Goal: Task Accomplishment & Management: Use online tool/utility

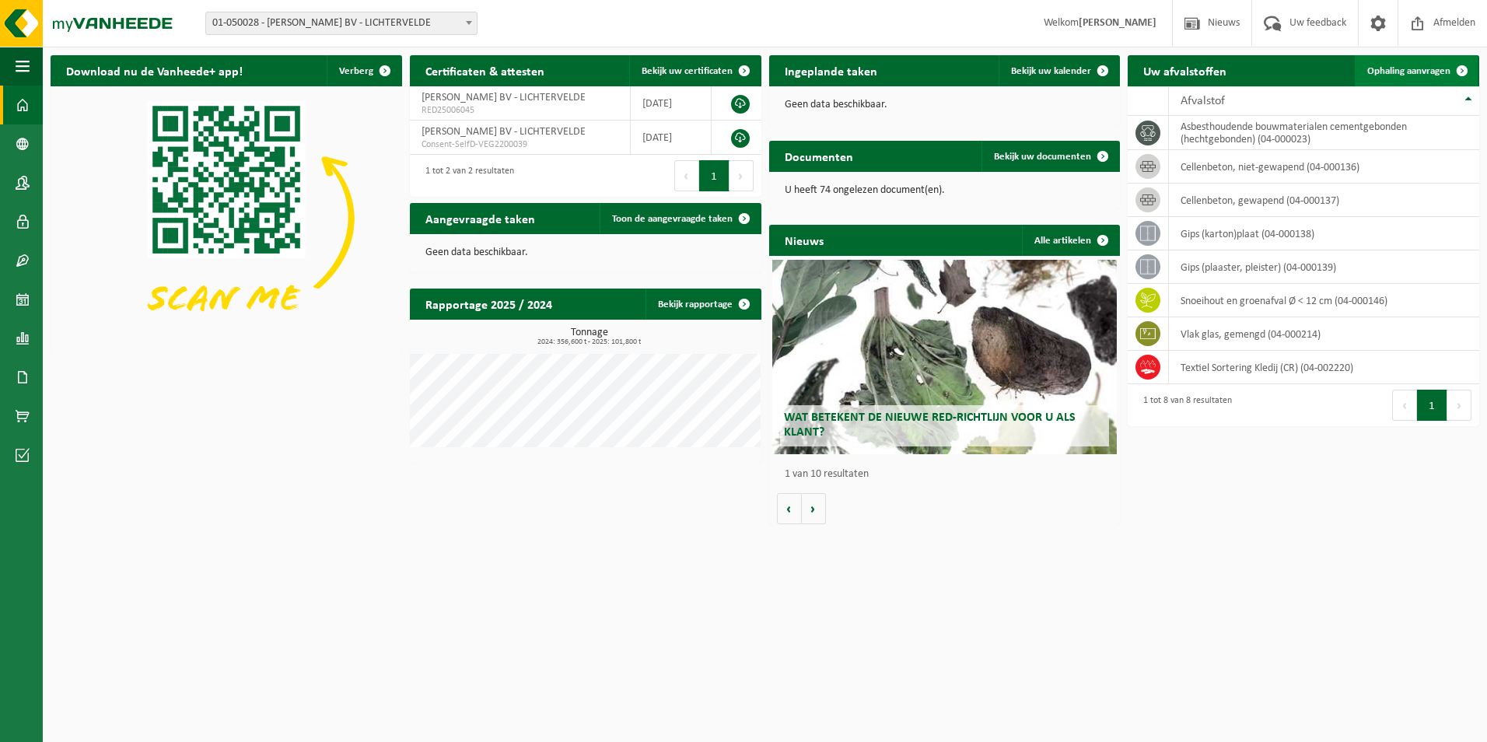
click at [1410, 71] on span "Ophaling aanvragen" at bounding box center [1408, 71] width 83 height 10
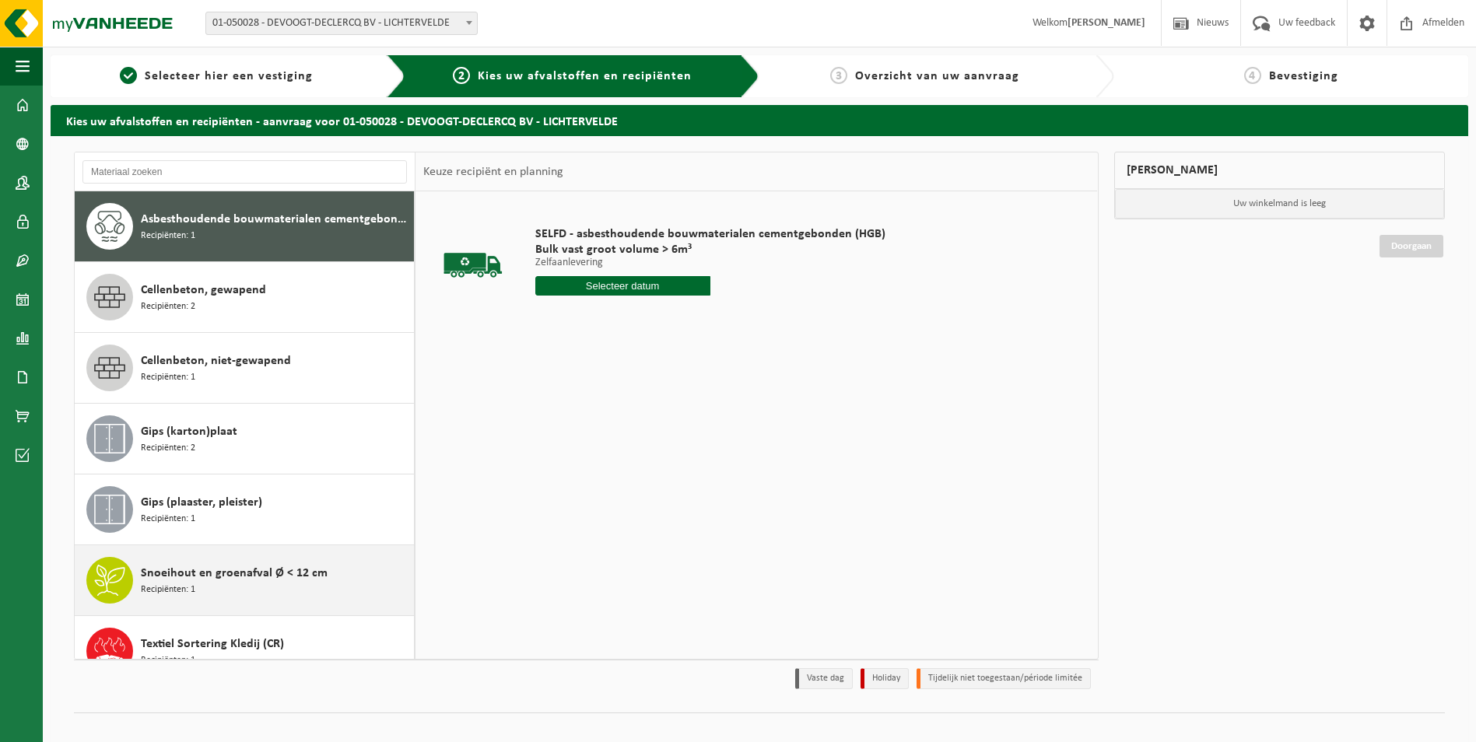
click at [214, 583] on div "Snoeihout en groenafval Ø < 12 cm Recipiënten: 1" at bounding box center [275, 580] width 269 height 47
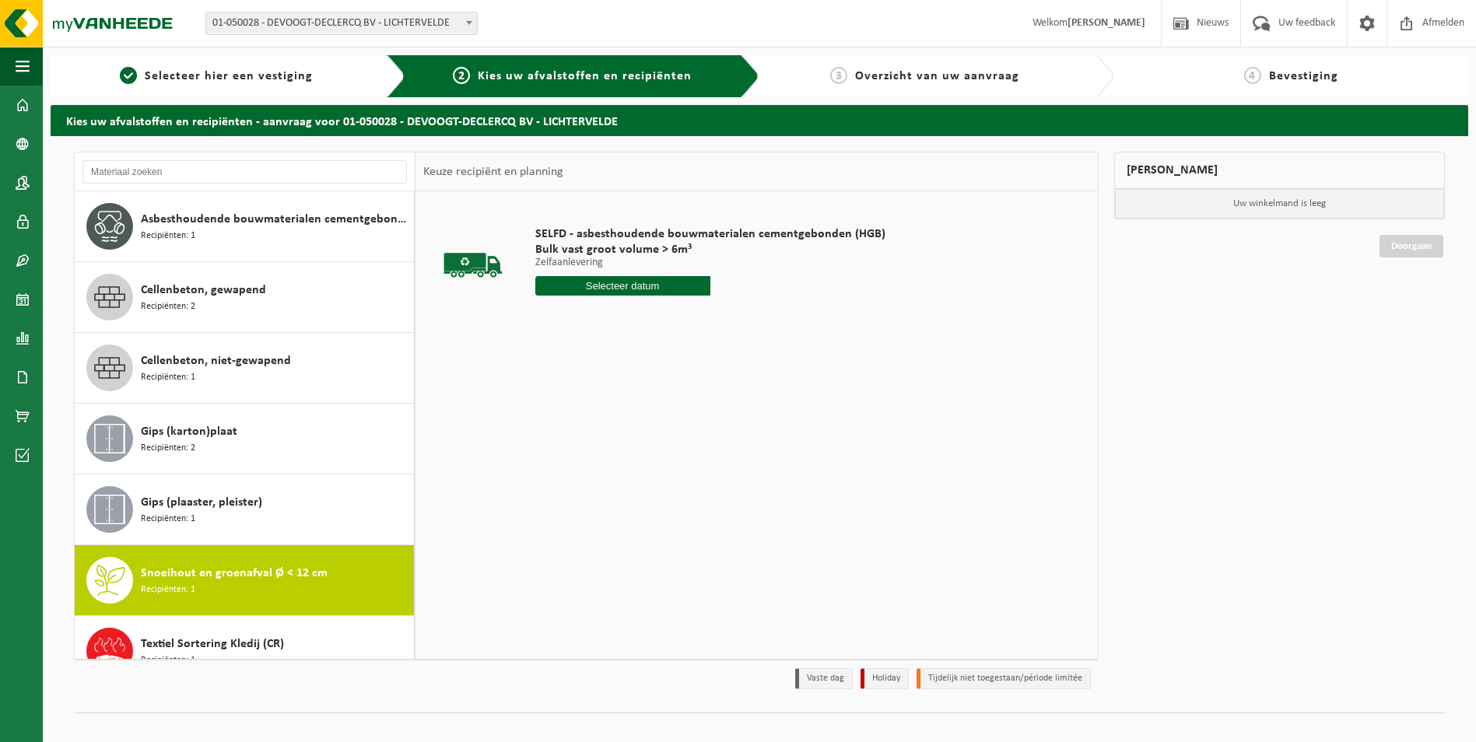
scroll to position [98, 0]
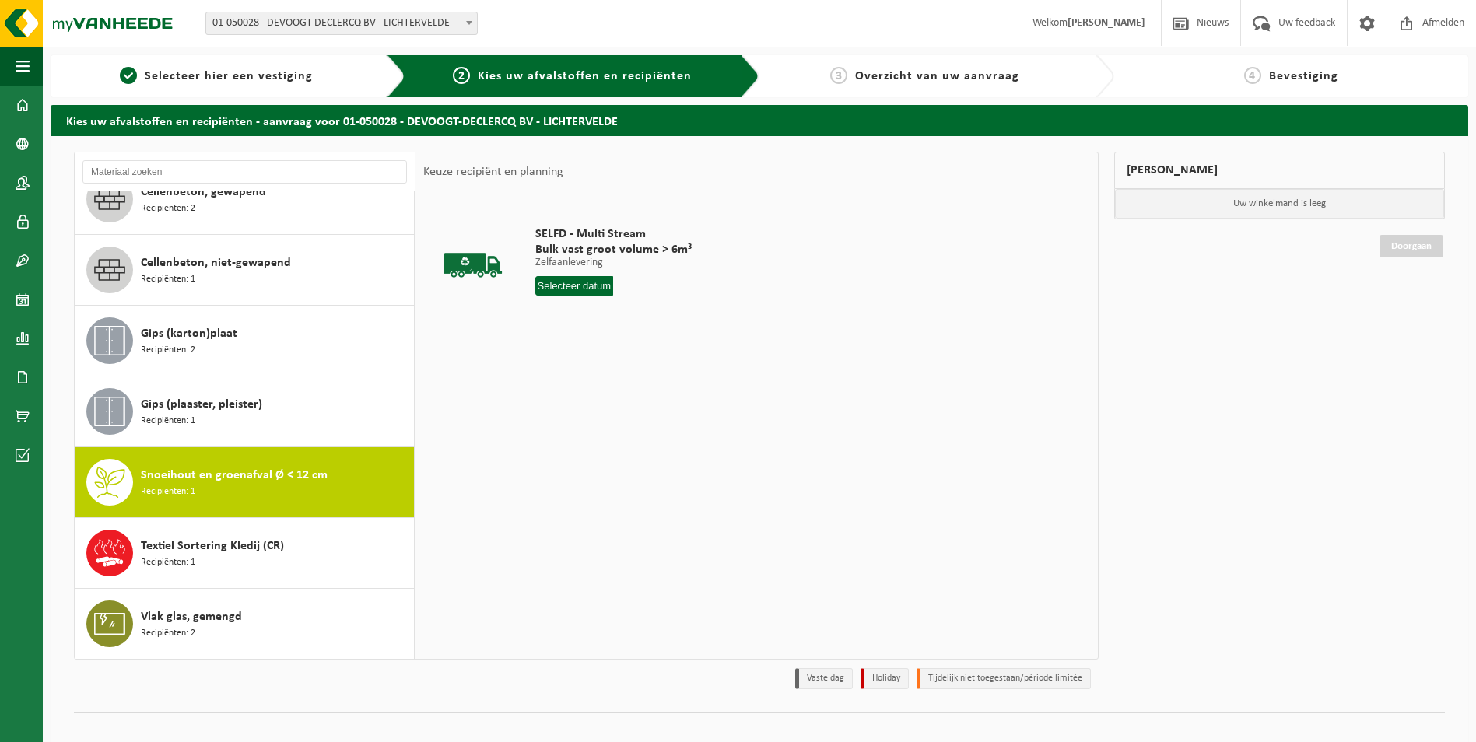
click at [597, 285] on input "text" at bounding box center [574, 285] width 79 height 19
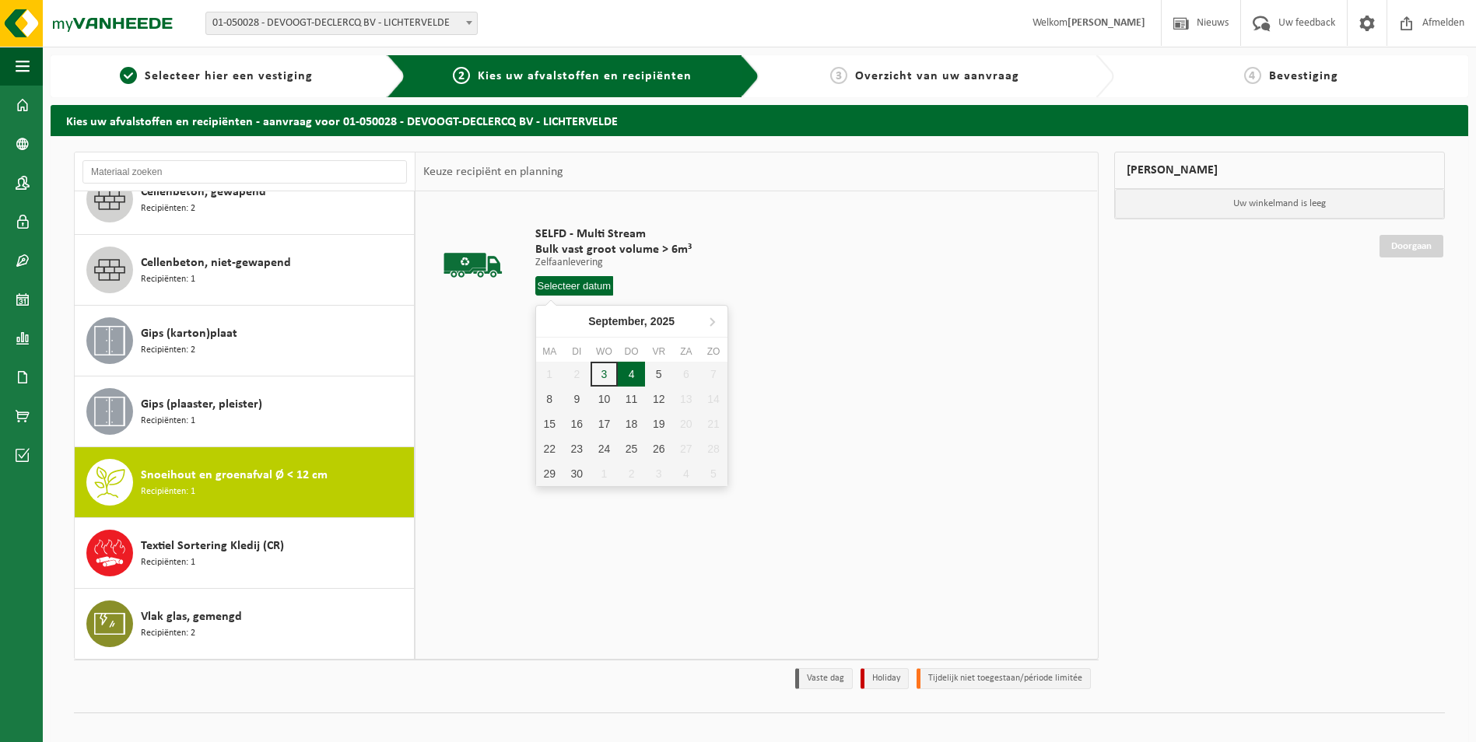
click at [631, 375] on div "4" at bounding box center [631, 374] width 27 height 25
type input "Van 2025-09-04"
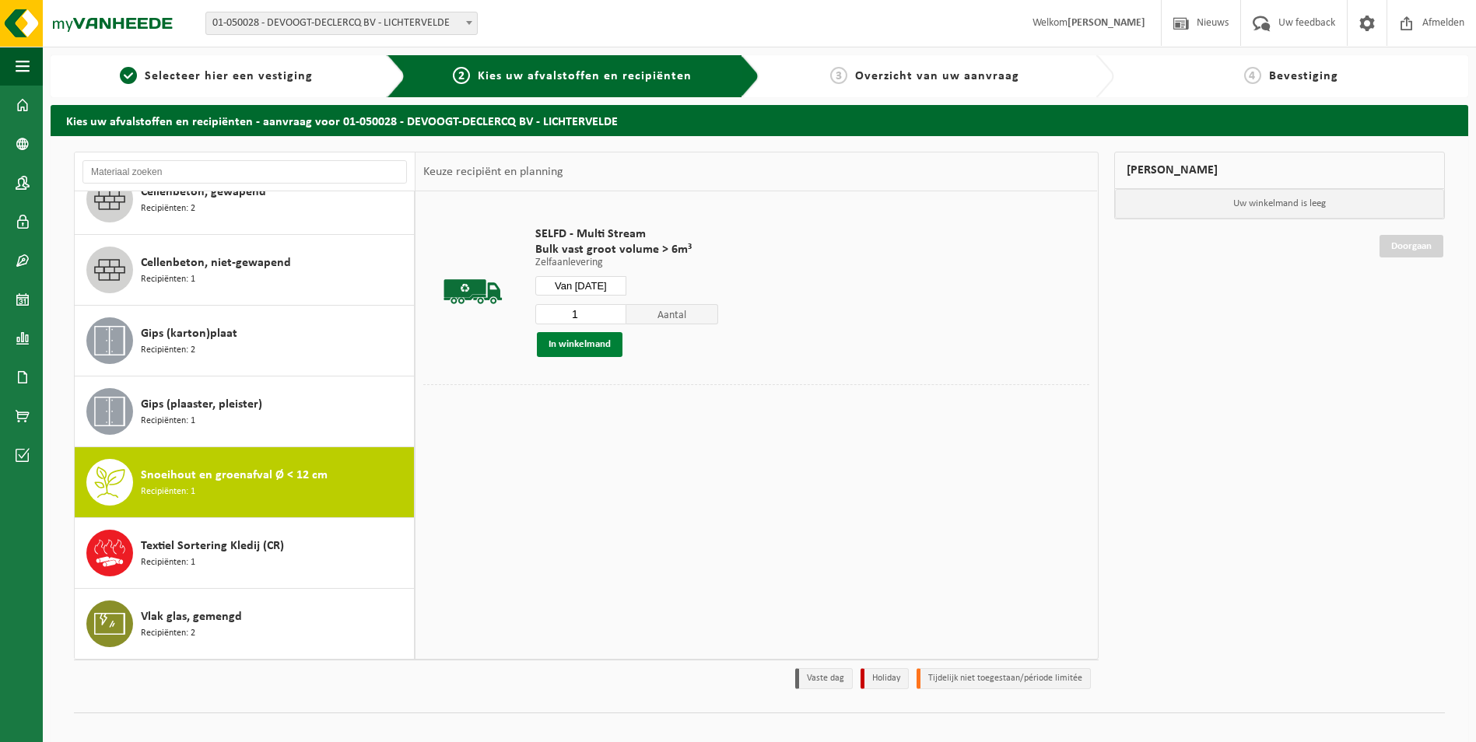
click at [563, 344] on button "In winkelmand" at bounding box center [580, 344] width 86 height 25
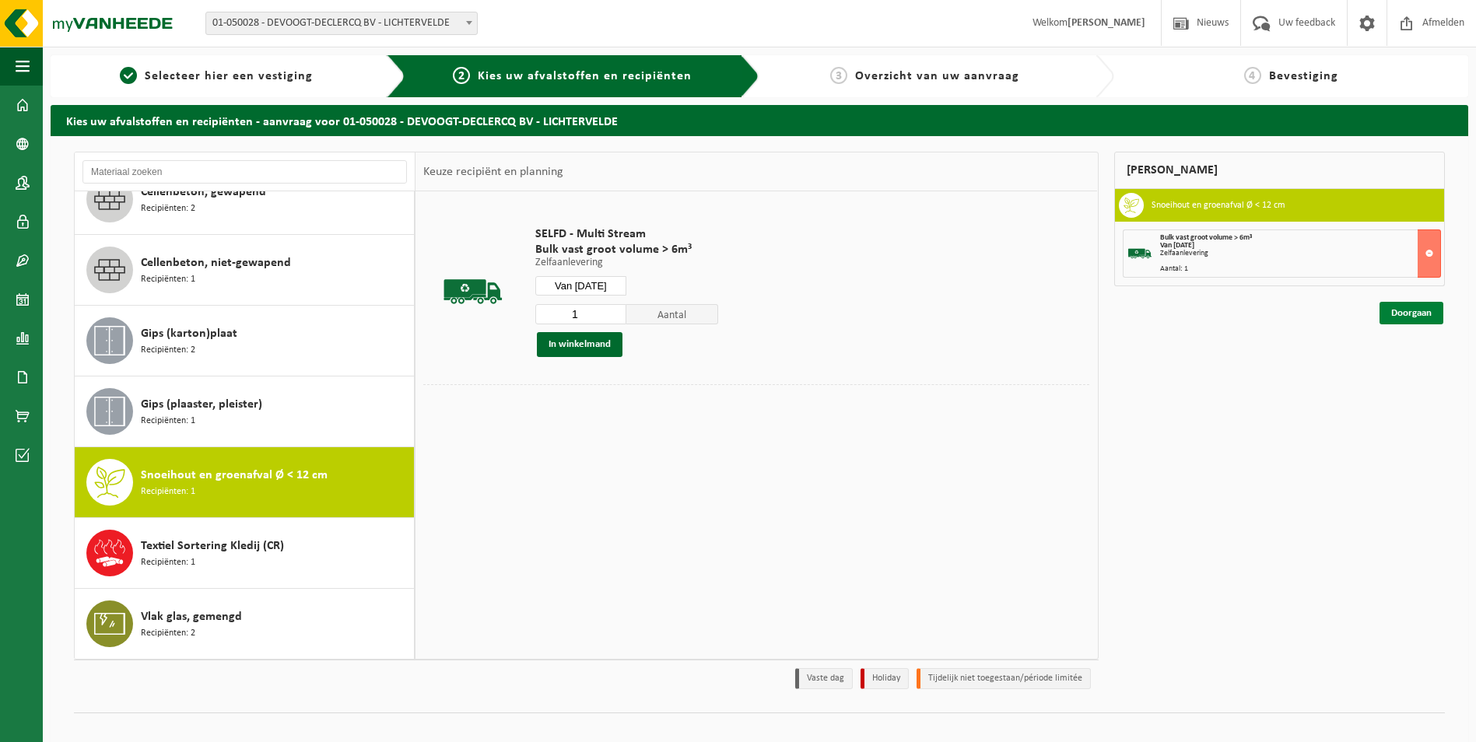
click at [1428, 316] on link "Doorgaan" at bounding box center [1411, 313] width 64 height 23
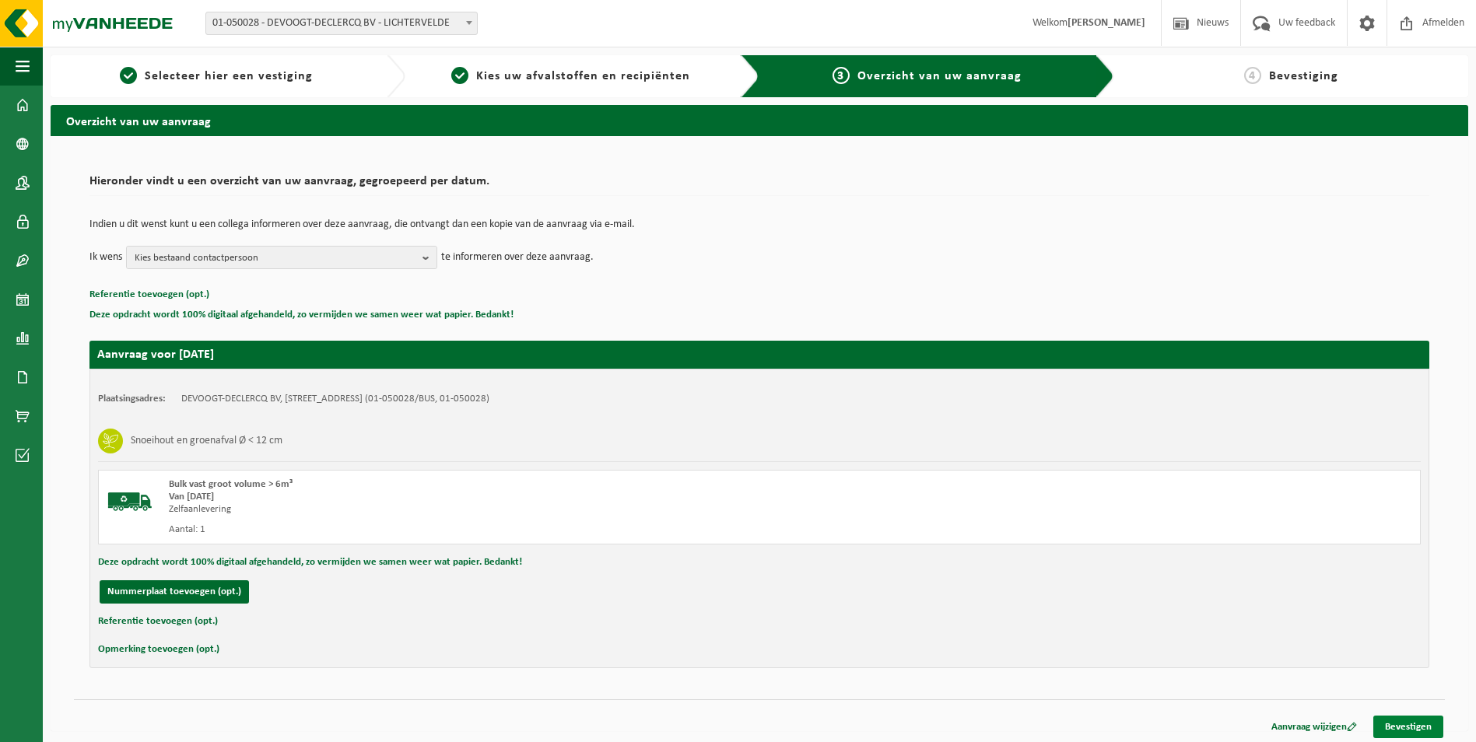
click at [1416, 720] on link "Bevestigen" at bounding box center [1408, 727] width 70 height 23
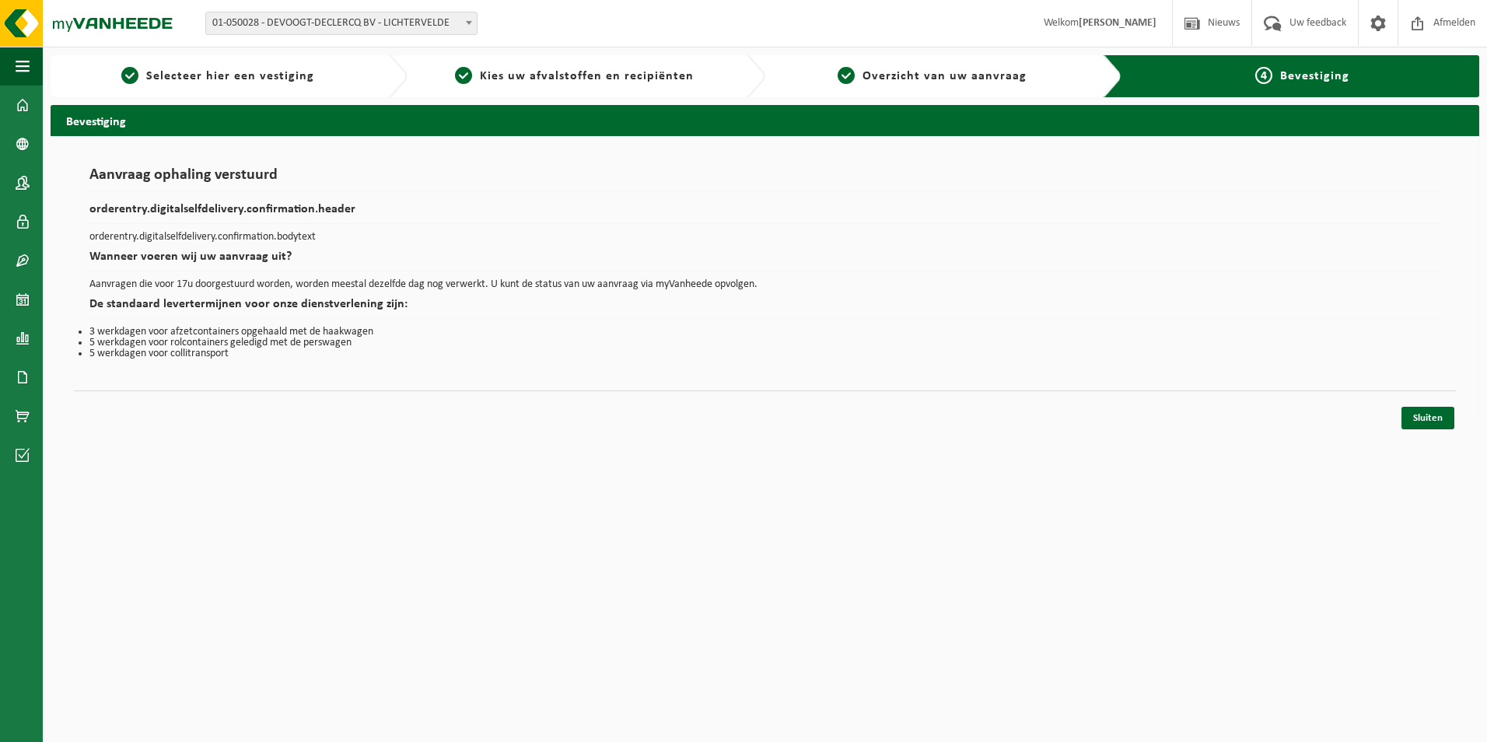
click at [1440, 435] on div "Navigatie Nieuws Uw feedback Afmelden Dashboard Bedrijfsgegevens Contactpersone…" at bounding box center [743, 219] width 1487 height 438
click at [1437, 424] on link "Sluiten" at bounding box center [1428, 418] width 53 height 23
